Goal: Task Accomplishment & Management: Manage account settings

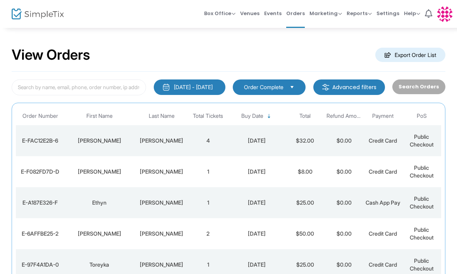
click at [267, 91] on span "Order Complete" at bounding box center [264, 87] width 46 height 9
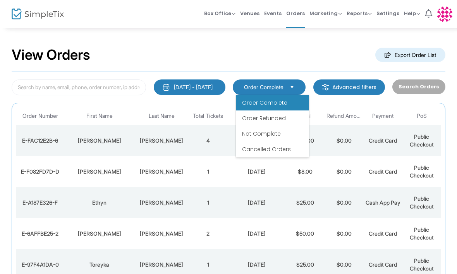
click at [288, 50] on div "View Orders Export Order List" at bounding box center [228, 55] width 433 height 33
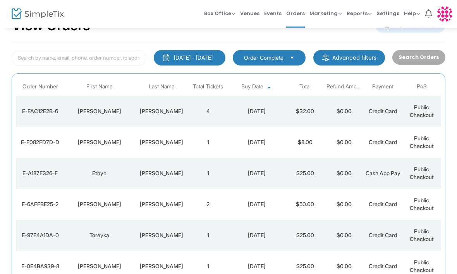
scroll to position [25, 0]
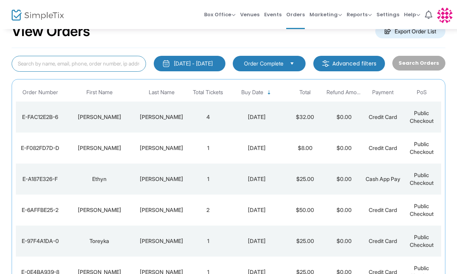
click at [39, 62] on input at bounding box center [79, 63] width 134 height 16
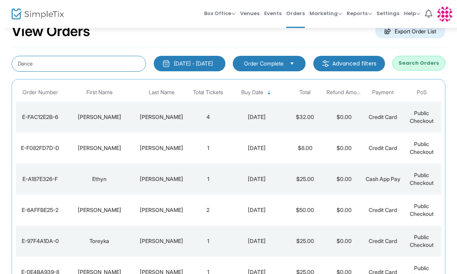
type input "Dance"
click at [423, 60] on button "Search Orders" at bounding box center [418, 63] width 53 height 15
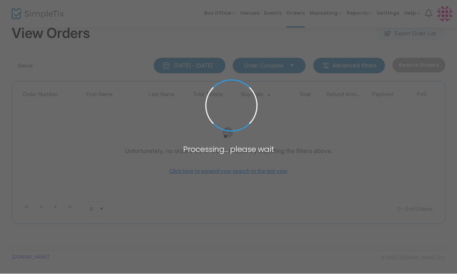
scroll to position [22, 0]
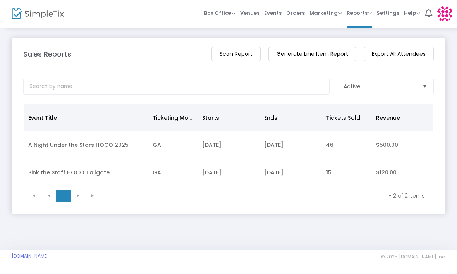
click at [93, 149] on td "A Night Under the Stars HOCO 2025" at bounding box center [86, 145] width 124 height 27
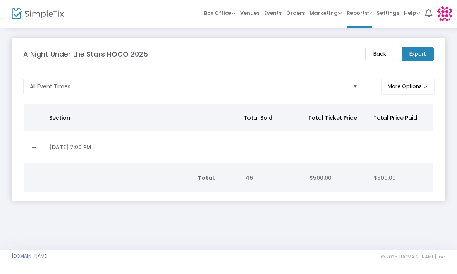
click at [94, 139] on td "[DATE] 7:00 PM" at bounding box center [142, 148] width 194 height 32
click at [415, 86] on button "More Options" at bounding box center [407, 87] width 53 height 16
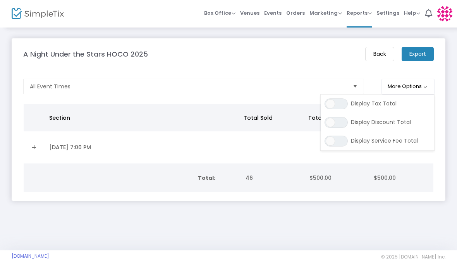
click at [362, 225] on div "A Night Under the Stars HOCO 2025 Back Export All Event Times More Options ON O…" at bounding box center [228, 138] width 457 height 223
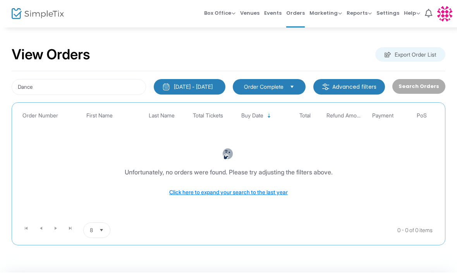
click at [274, 15] on span "Events" at bounding box center [272, 13] width 17 height 20
